Goal: Transaction & Acquisition: Purchase product/service

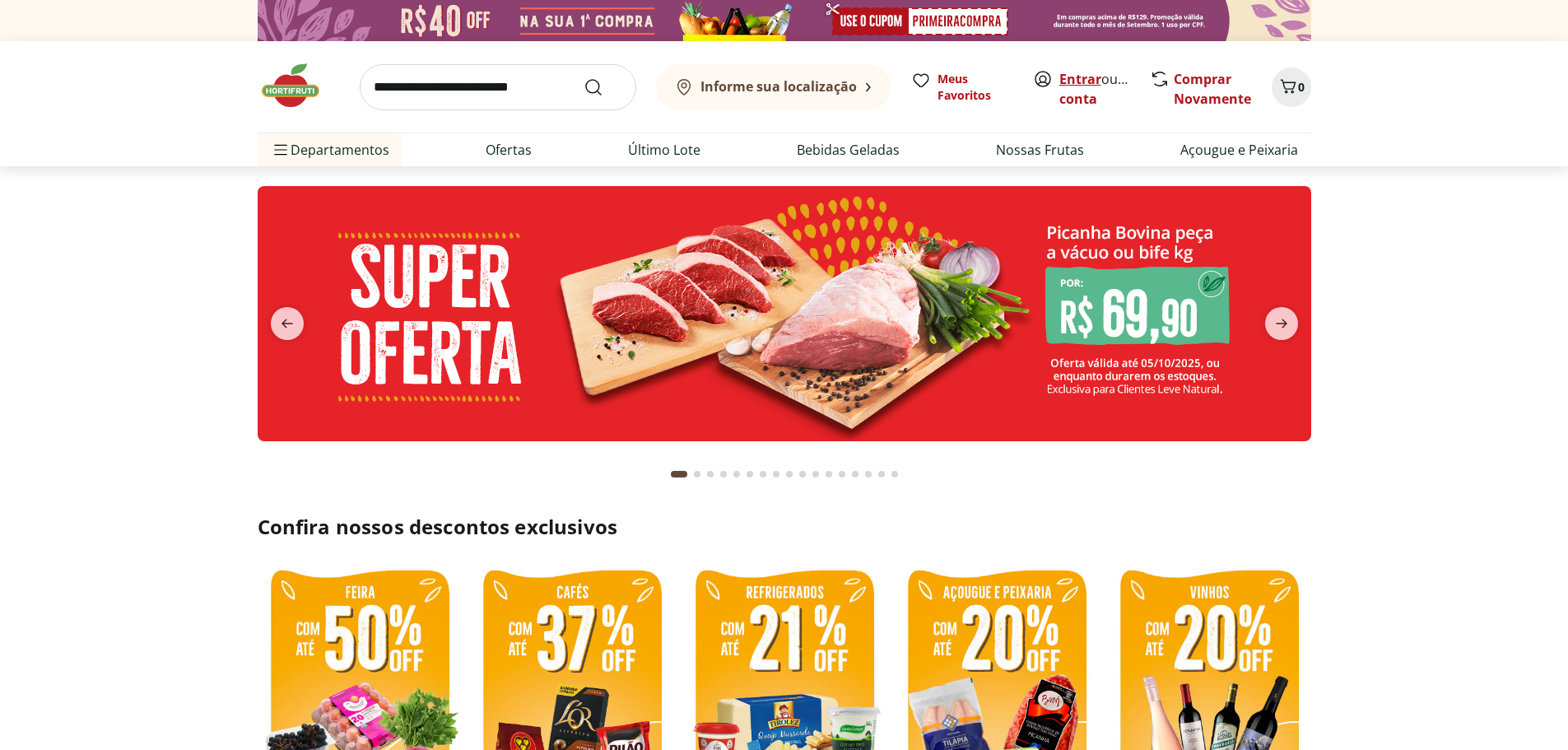
click at [1082, 72] on link "Entrar" at bounding box center [1080, 79] width 42 height 18
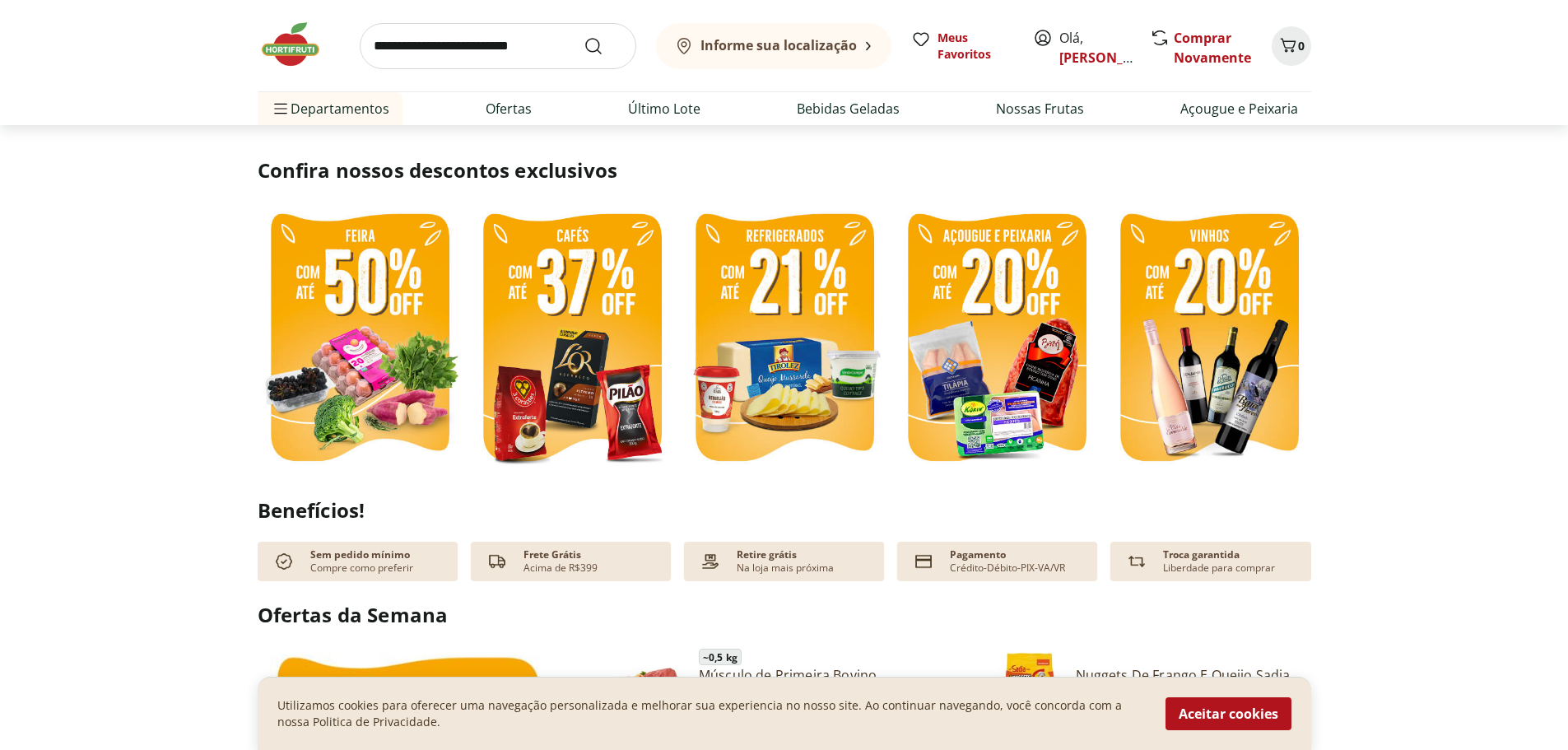
click at [778, 341] on img at bounding box center [784, 340] width 204 height 273
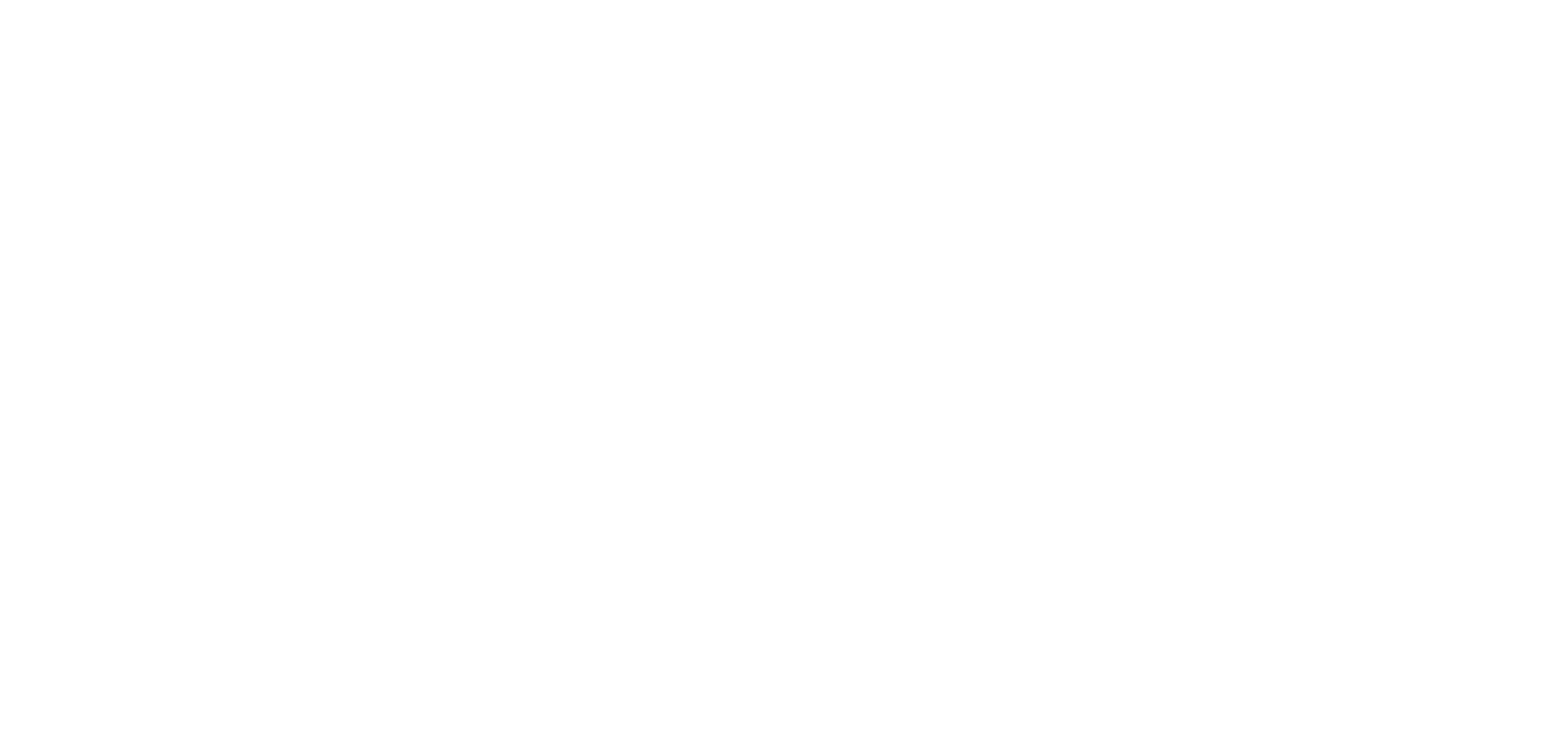
select select "**********"
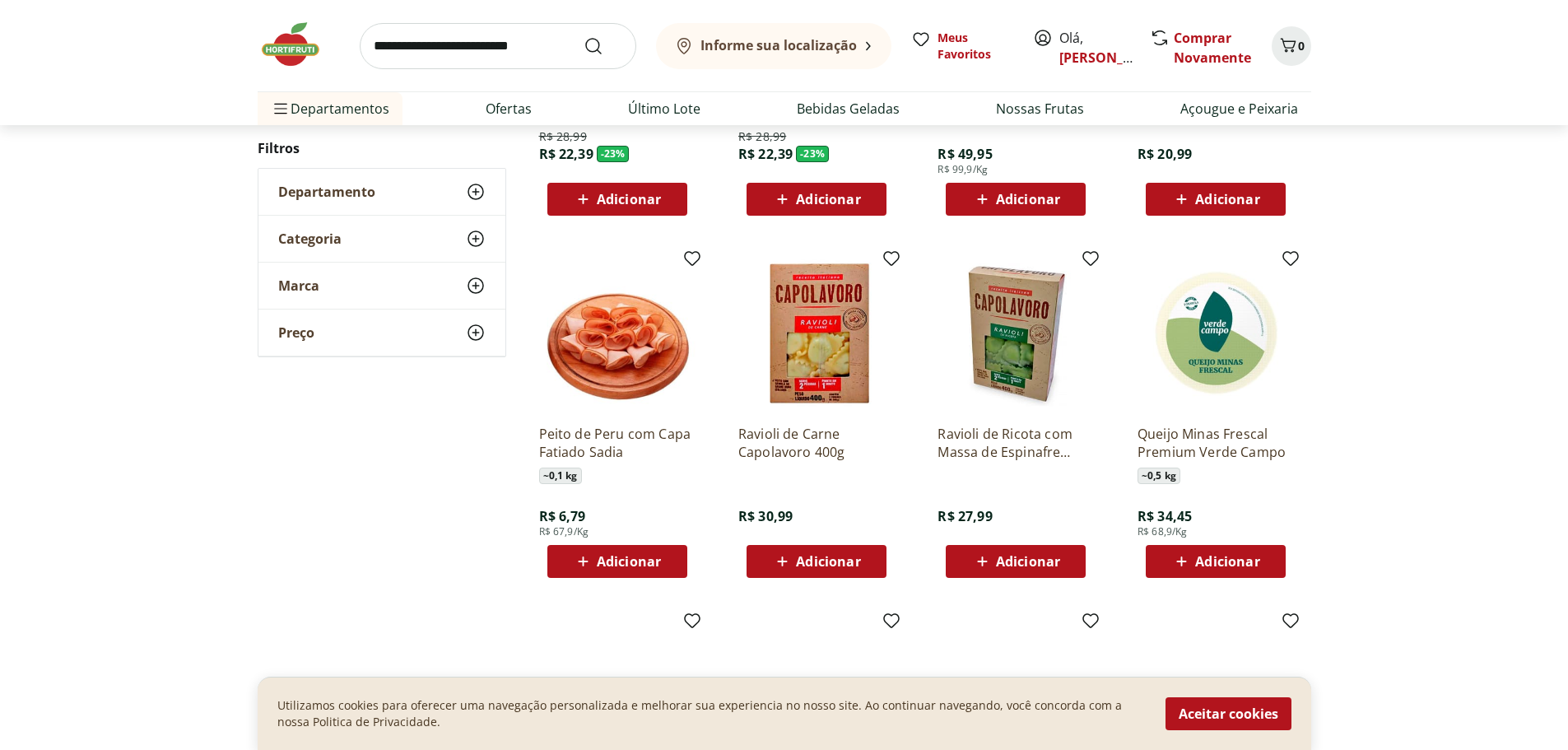
scroll to position [402, 0]
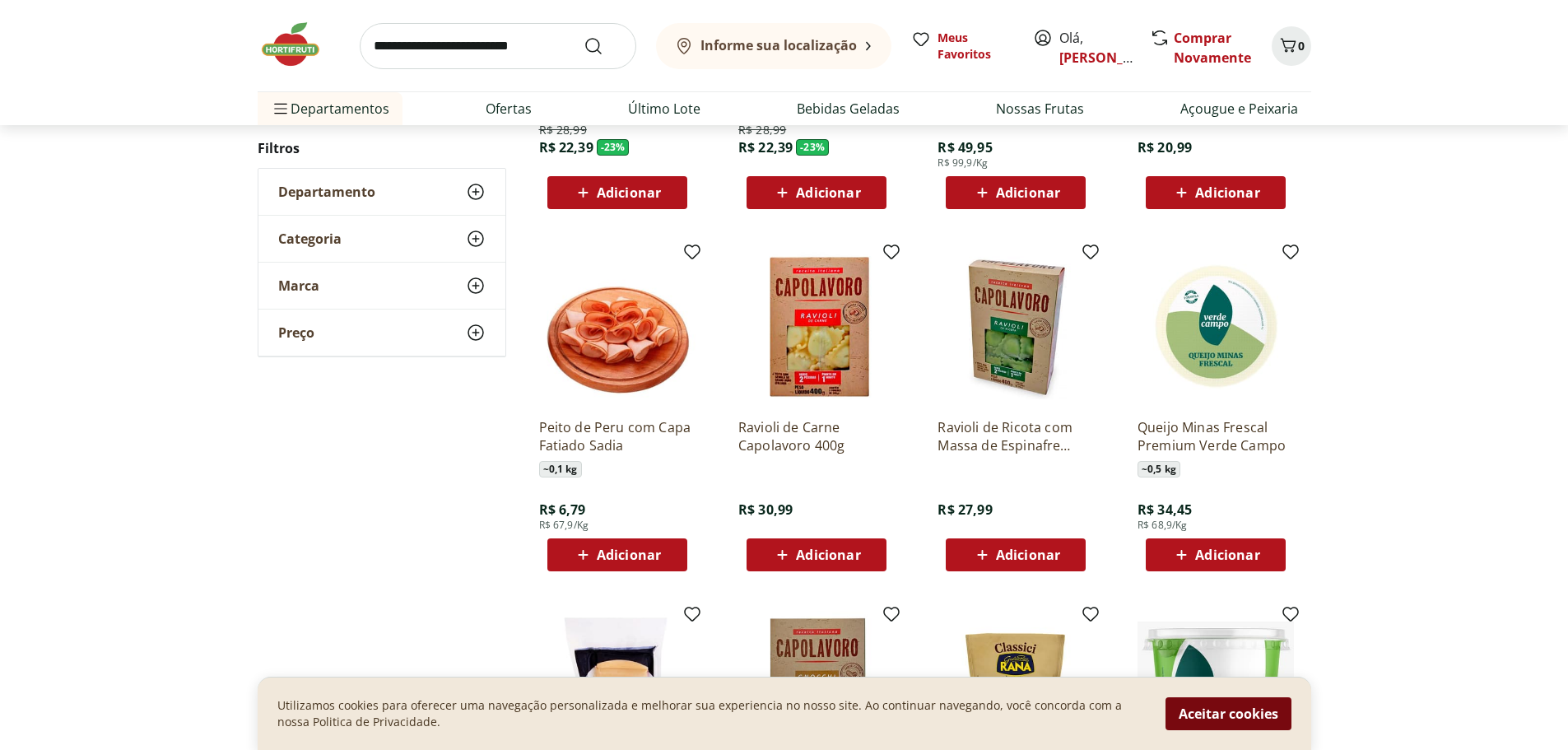
click at [1241, 714] on button "Aceitar cookies" at bounding box center [1229, 713] width 126 height 33
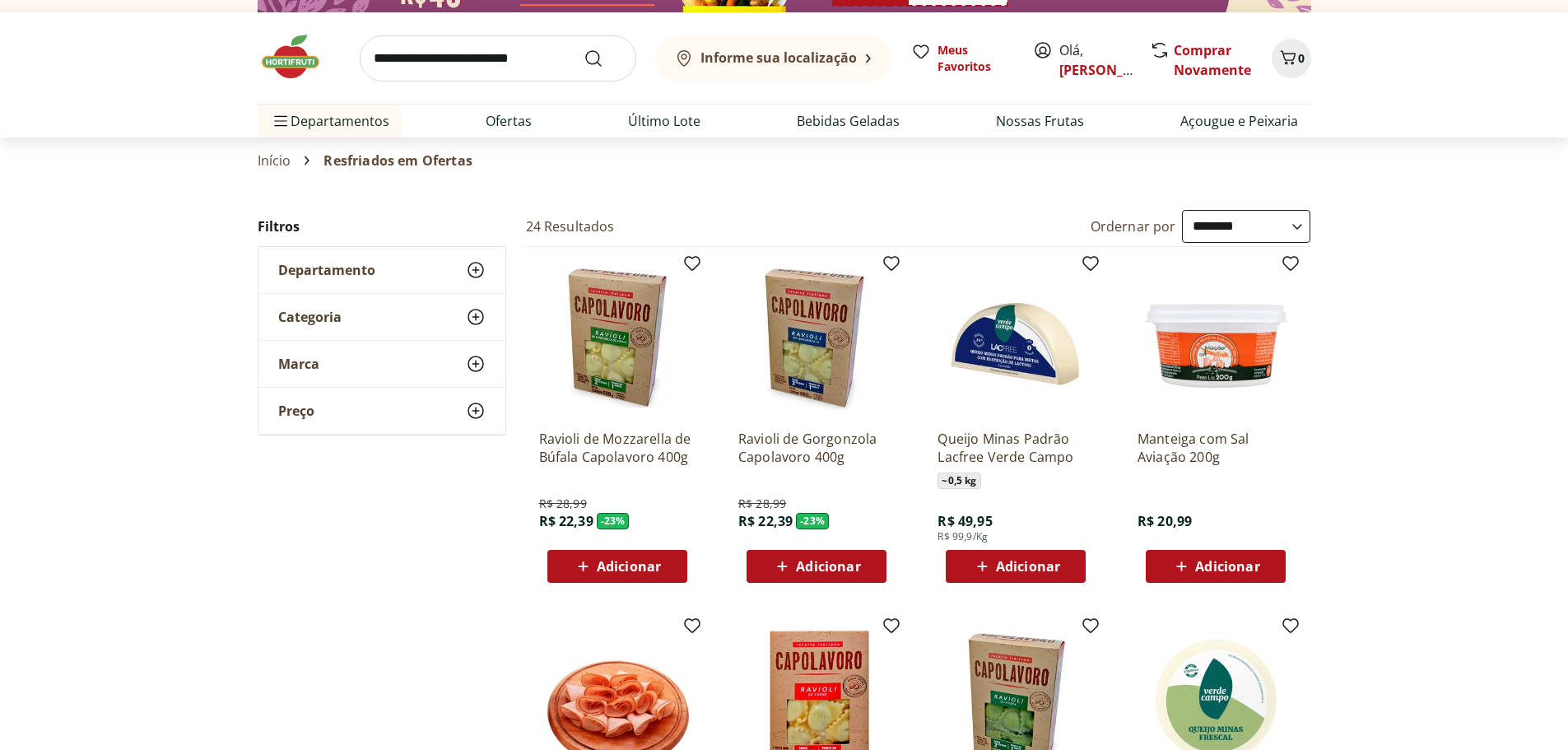
scroll to position [0, 0]
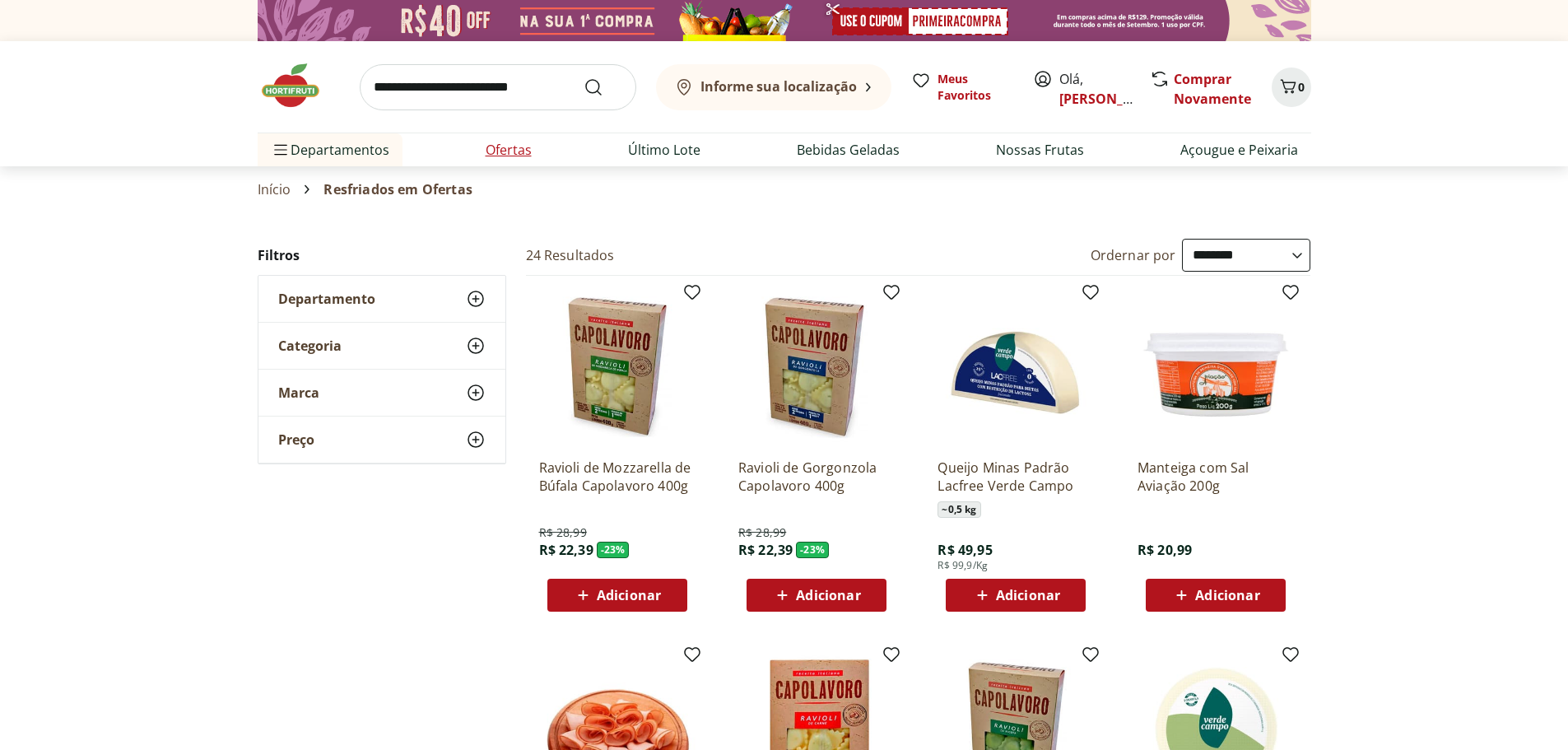
click at [525, 150] on link "Ofertas" at bounding box center [509, 150] width 46 height 20
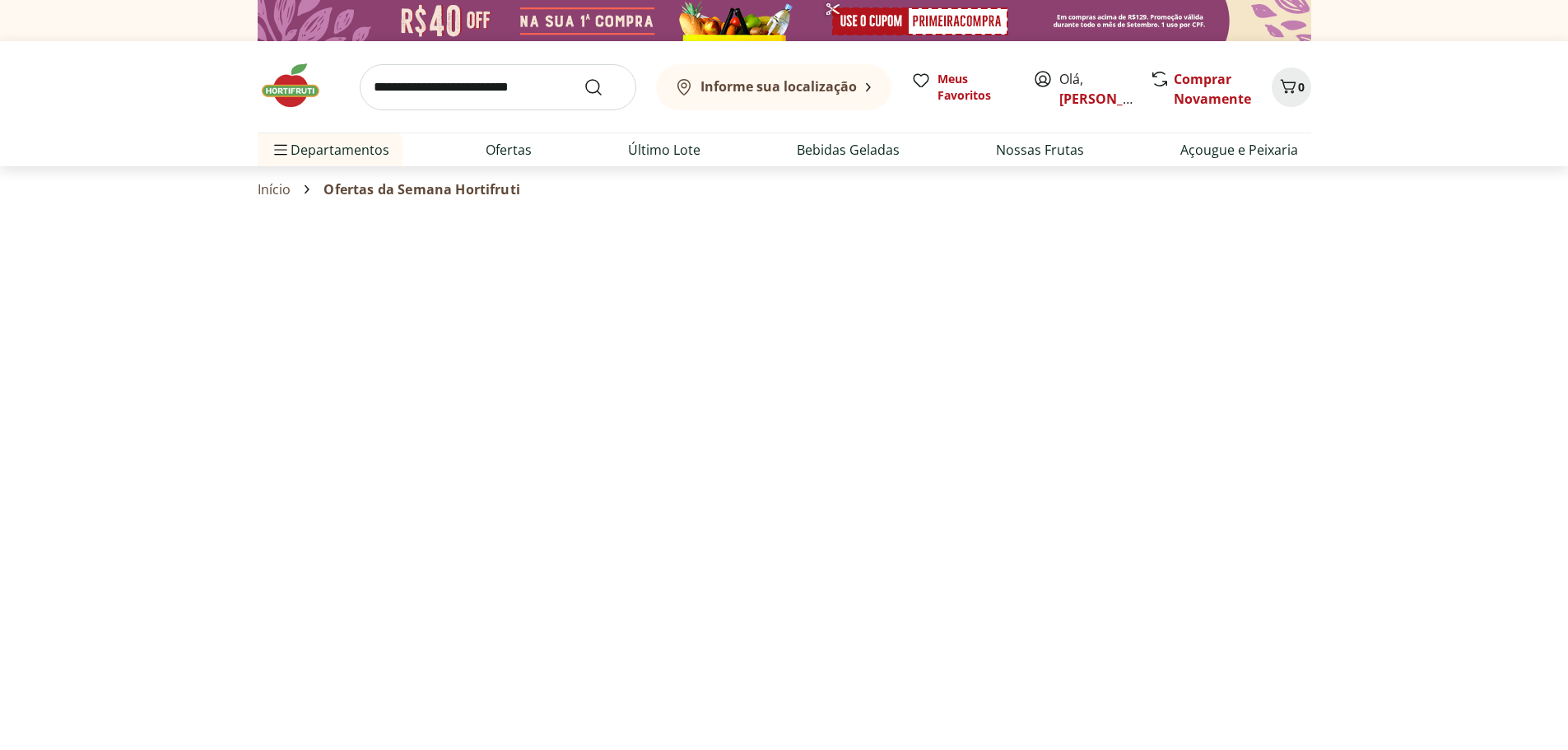
select select "**********"
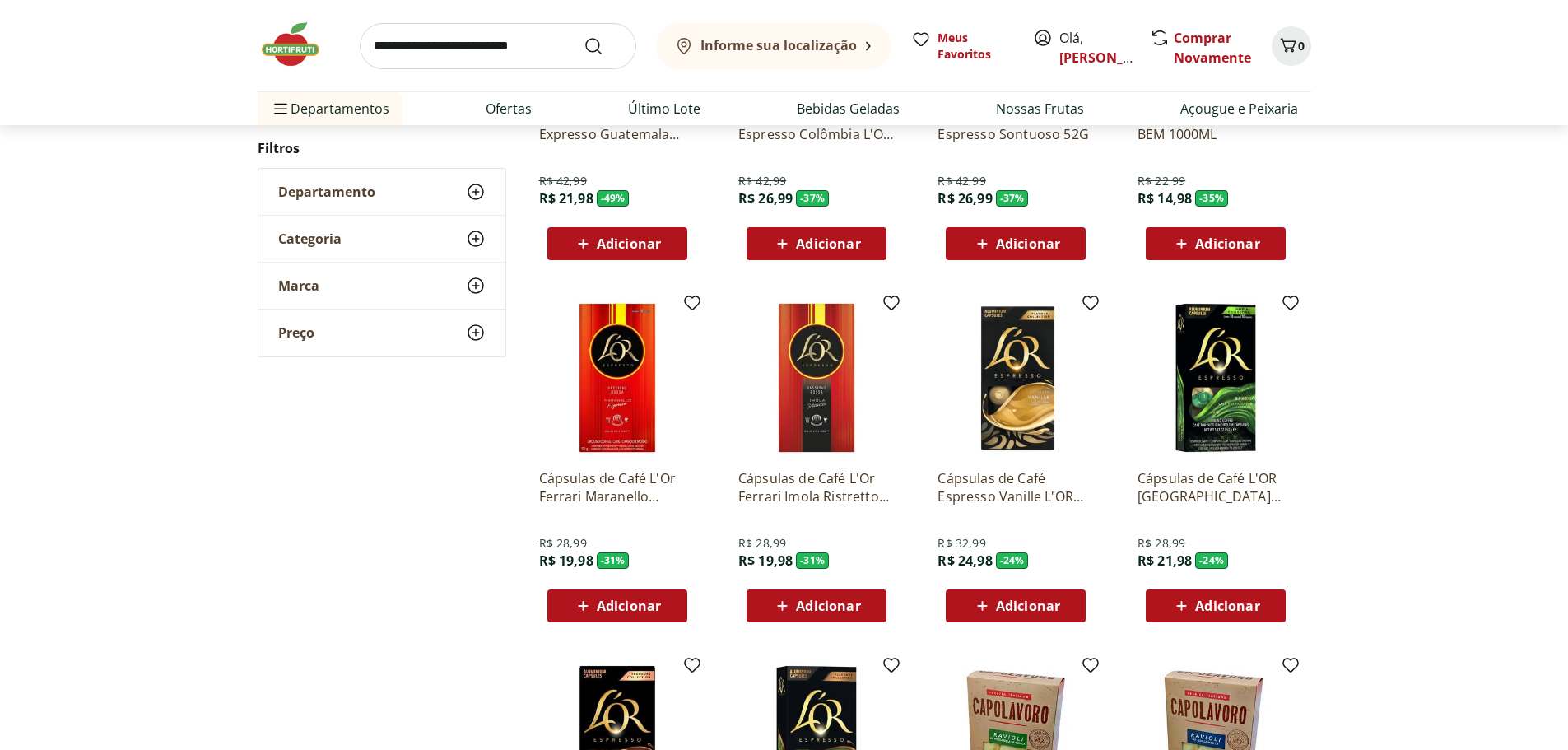
scroll to position [768, 0]
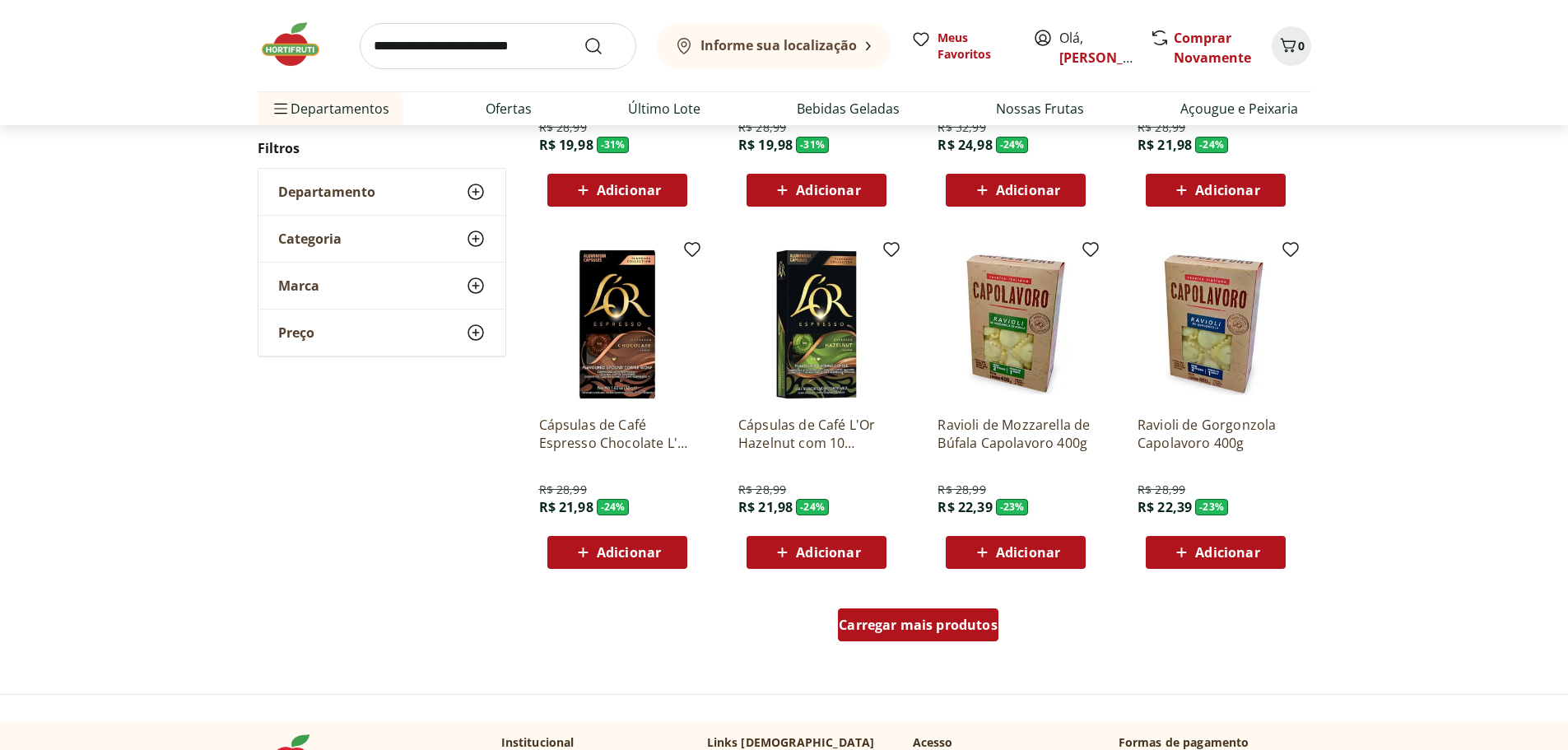
click at [924, 625] on span "Carregar mais produtos" at bounding box center [919, 625] width 159 height 13
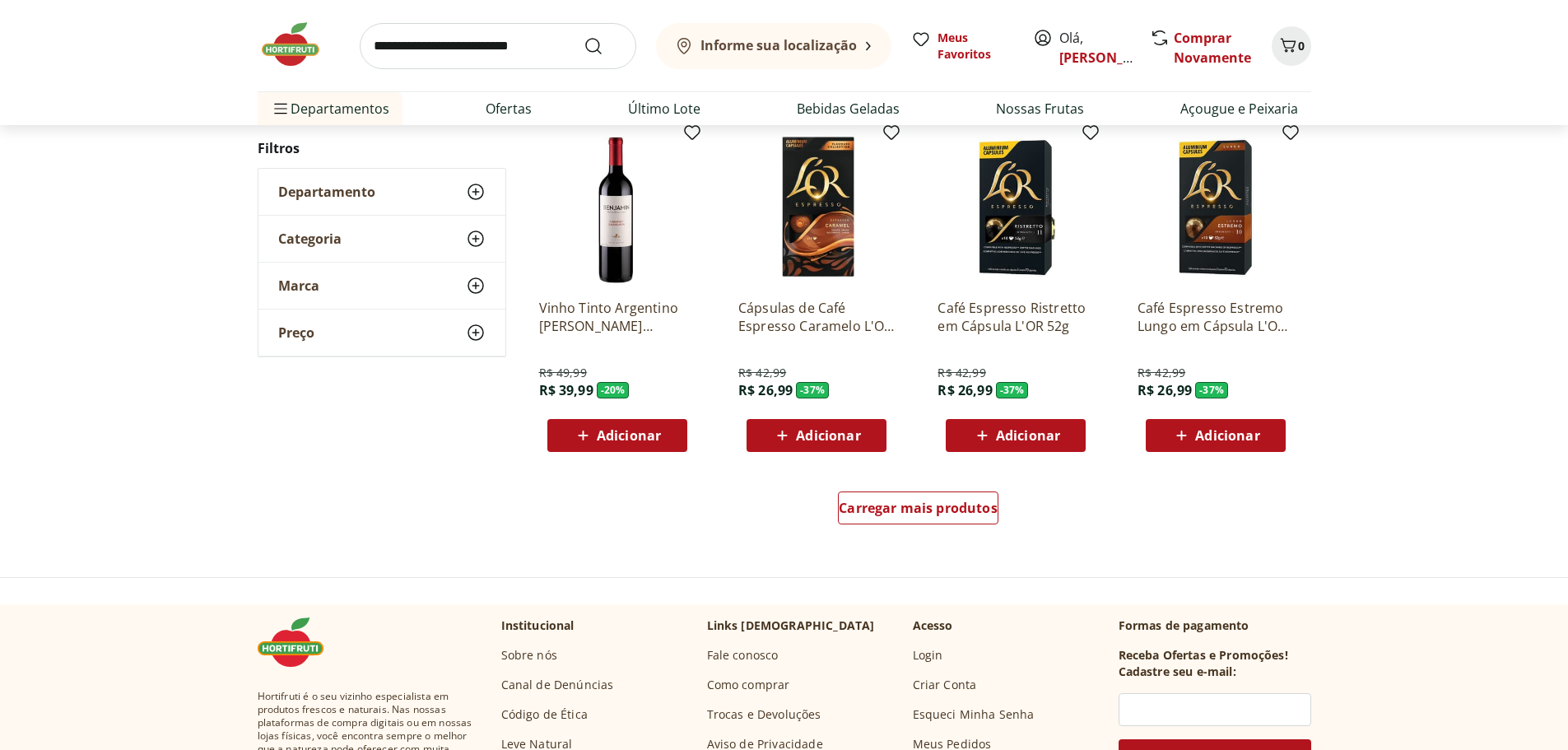
scroll to position [2060, 0]
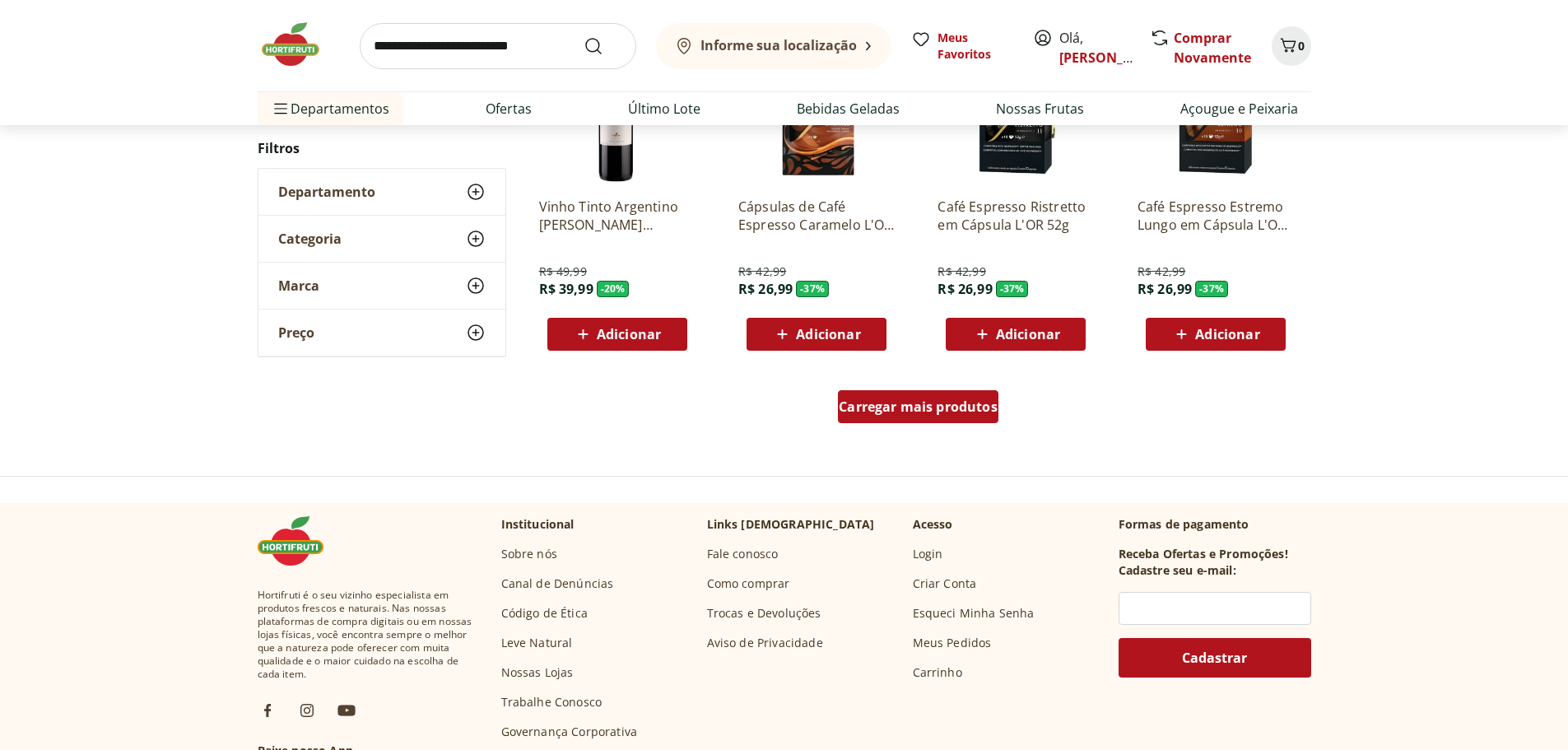
click at [932, 416] on div "Carregar mais produtos" at bounding box center [918, 406] width 160 height 33
